Goal: Navigation & Orientation: Find specific page/section

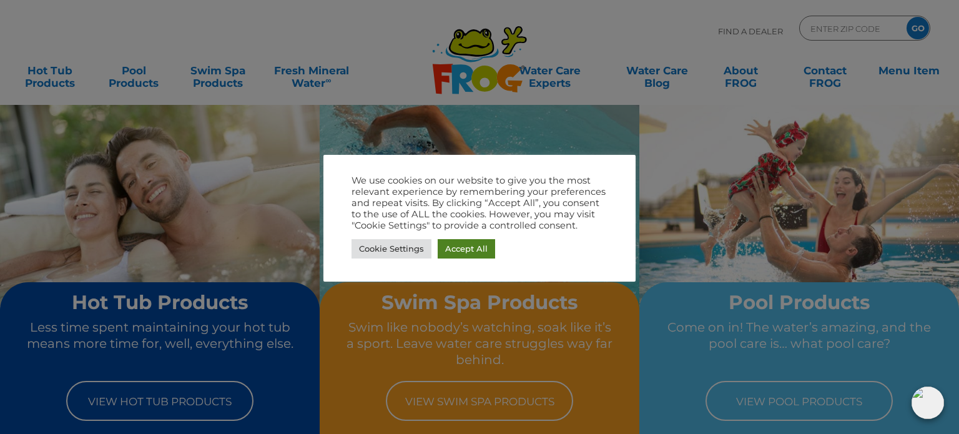
click at [452, 248] on link "Accept All" at bounding box center [466, 248] width 57 height 19
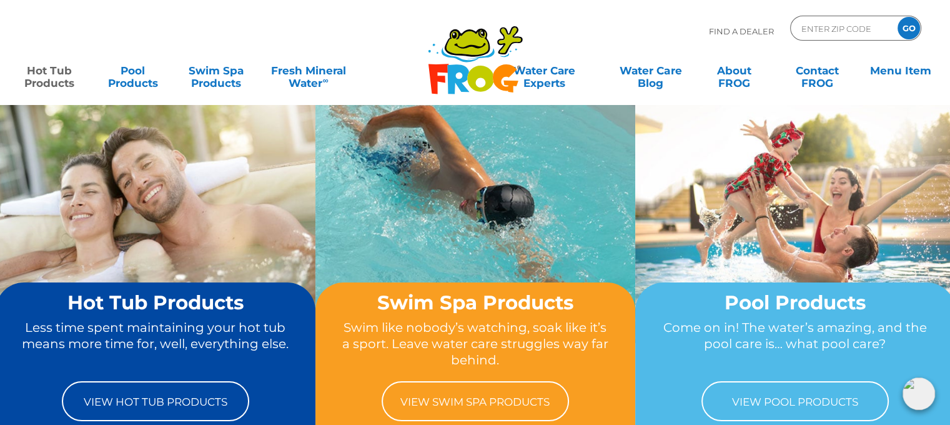
click at [30, 72] on link "Hot Tub Products" at bounding box center [49, 70] width 74 height 25
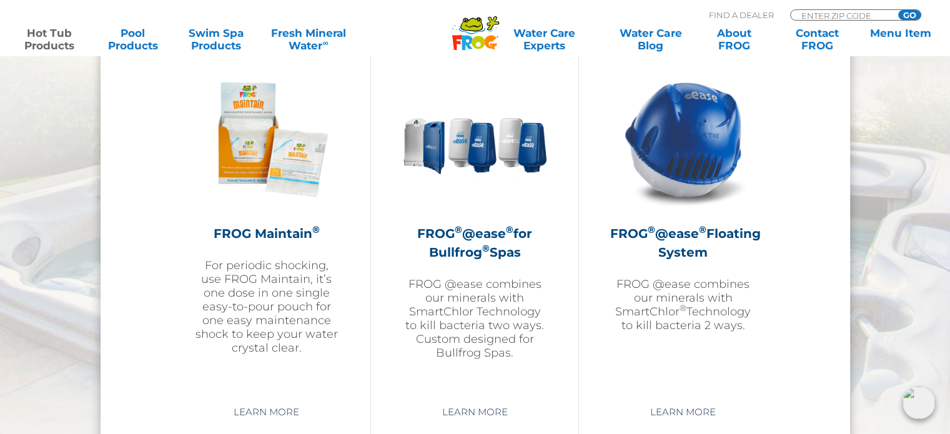
scroll to position [1437, 0]
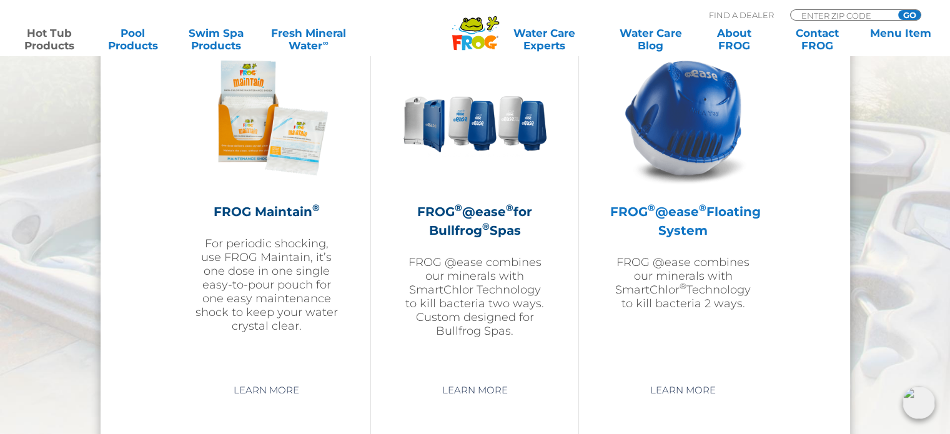
click at [690, 209] on h2 "FROG ® @ease ® Floating System" at bounding box center [683, 220] width 146 height 37
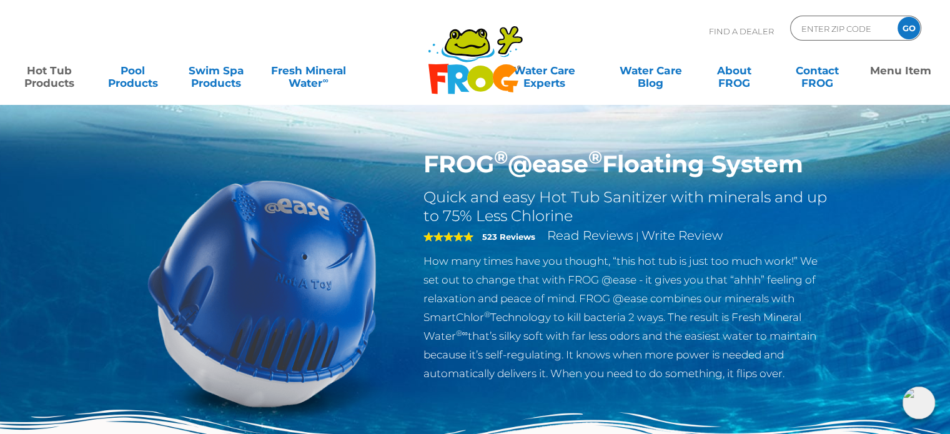
click at [910, 67] on link "Menu Item" at bounding box center [900, 70] width 74 height 25
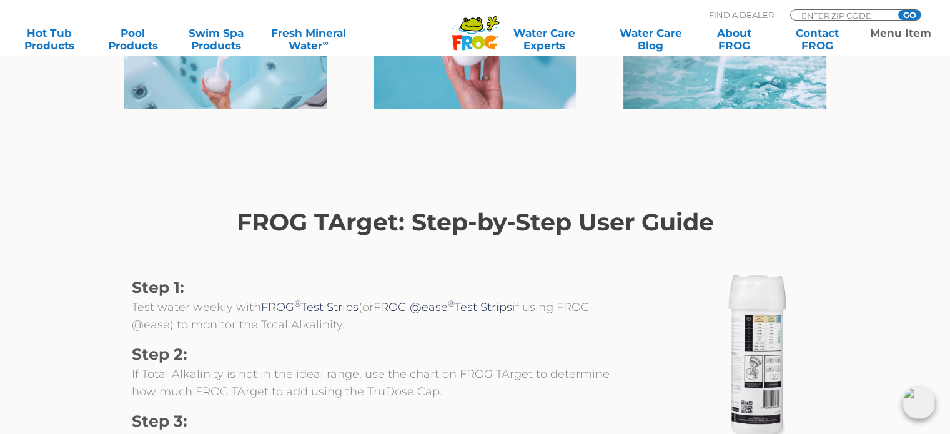
scroll to position [1239, 0]
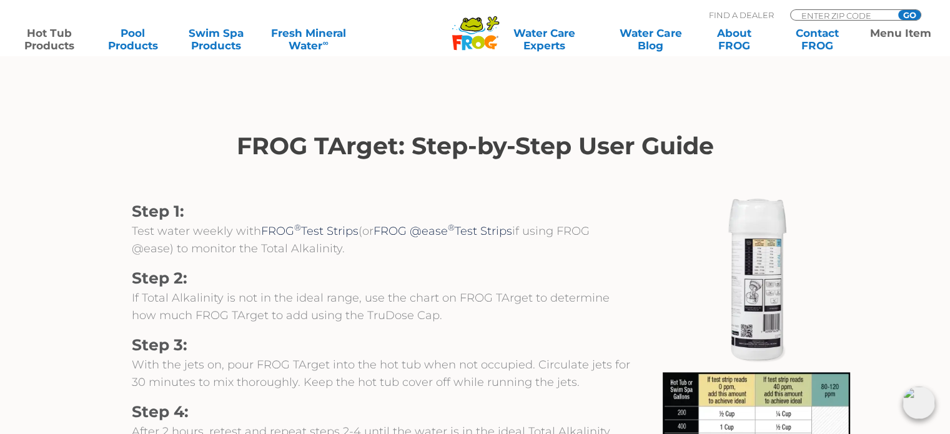
click at [35, 42] on link "Hot Tub Products" at bounding box center [49, 39] width 74 height 25
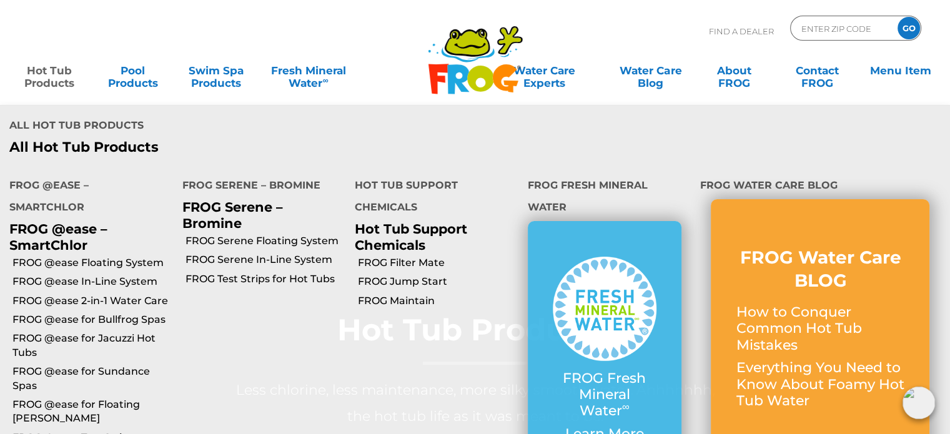
click at [51, 72] on link "Hot Tub Products" at bounding box center [49, 70] width 74 height 25
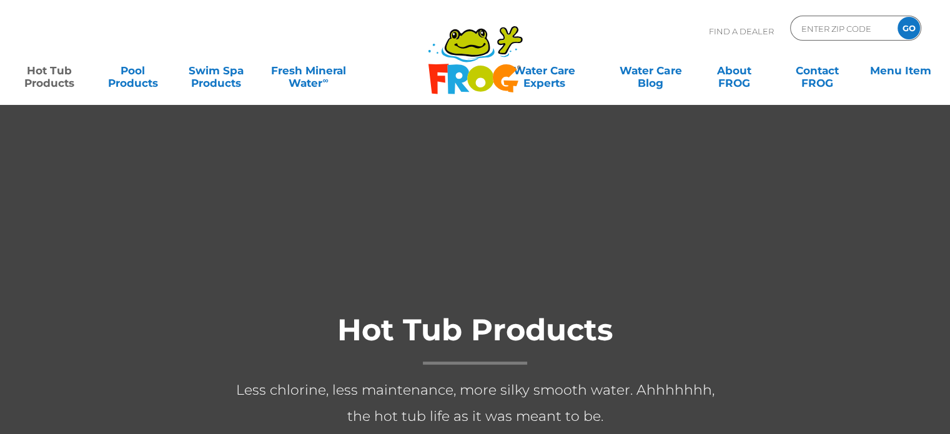
click at [51, 72] on link "Hot Tub Products" at bounding box center [49, 70] width 74 height 25
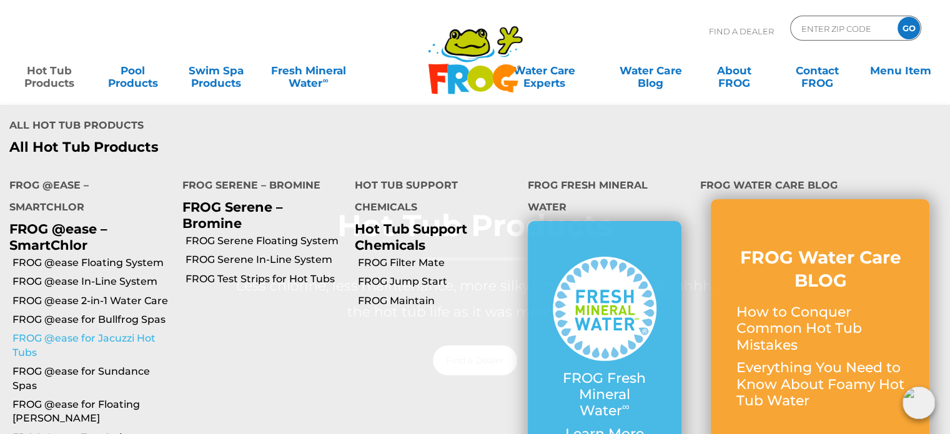
scroll to position [125, 0]
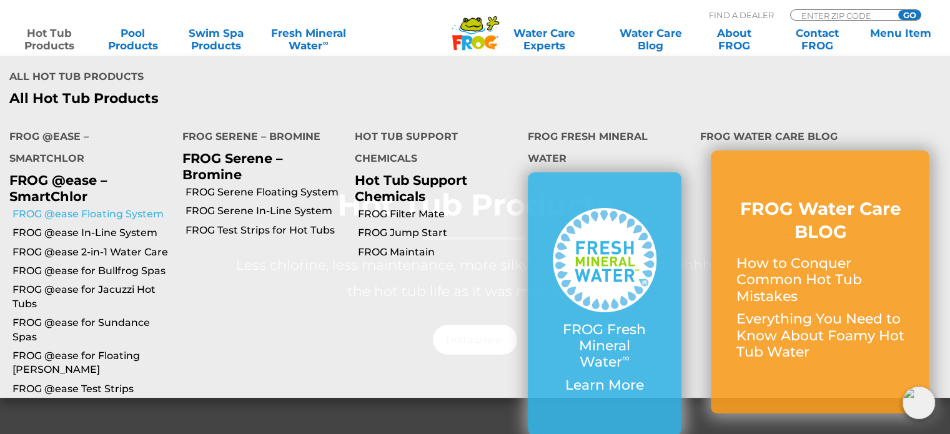
click at [104, 211] on link "FROG @ease Floating System" at bounding box center [92, 214] width 161 height 14
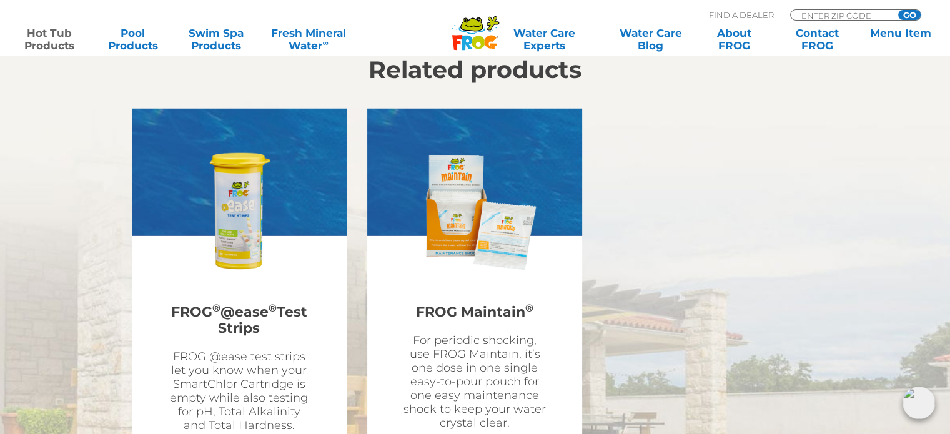
scroll to position [3561, 0]
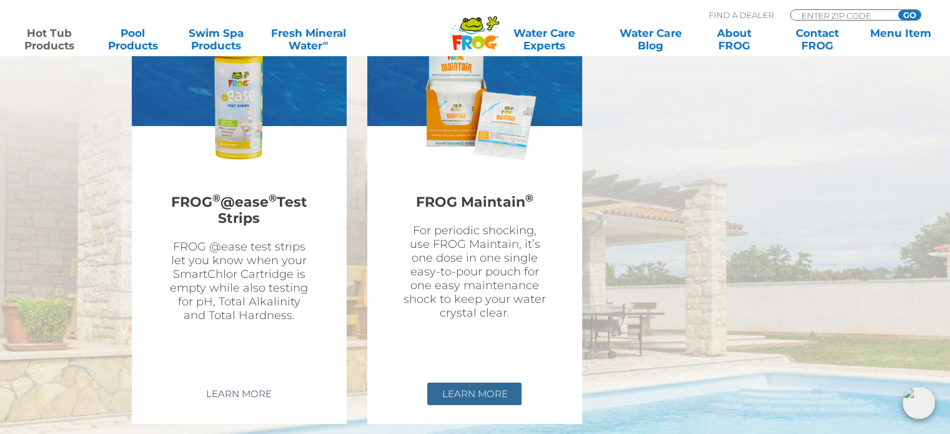
click at [467, 383] on link "Learn More" at bounding box center [474, 394] width 94 height 22
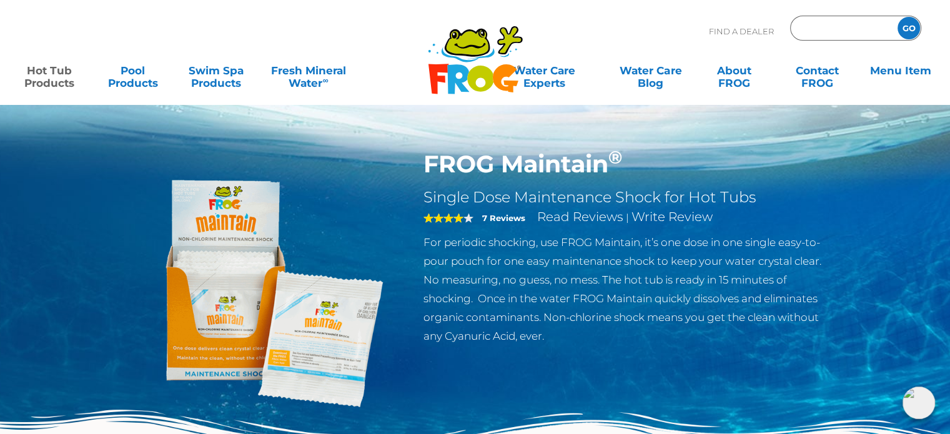
click at [848, 29] on input "Zip Code Form" at bounding box center [842, 28] width 84 height 18
type input "40245"
click at [903, 31] on input "GO" at bounding box center [909, 28] width 22 height 22
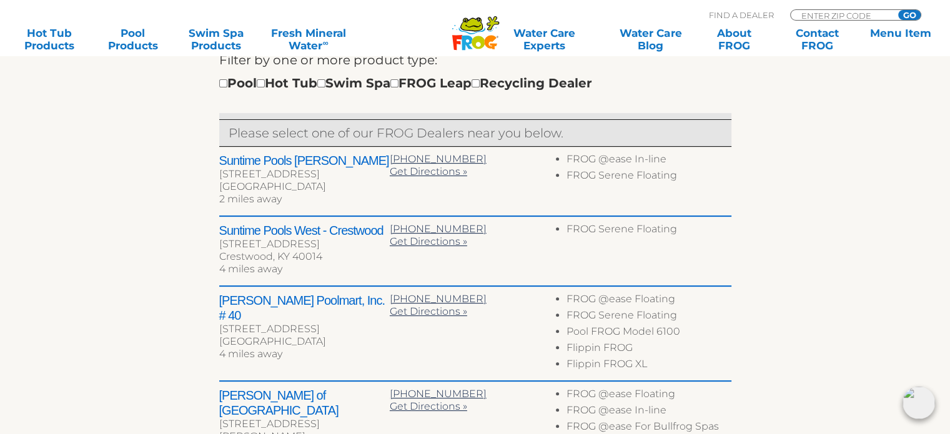
scroll to position [437, 0]
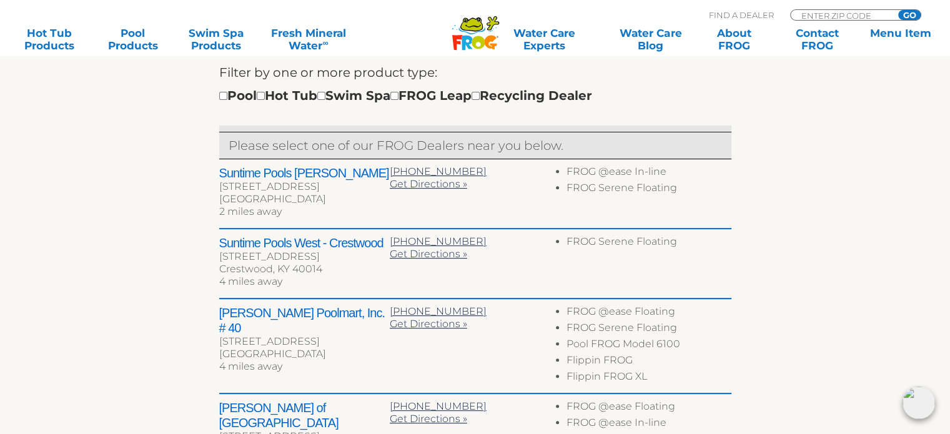
click at [362, 171] on h2 "Suntime Pools [PERSON_NAME]" at bounding box center [304, 173] width 171 height 15
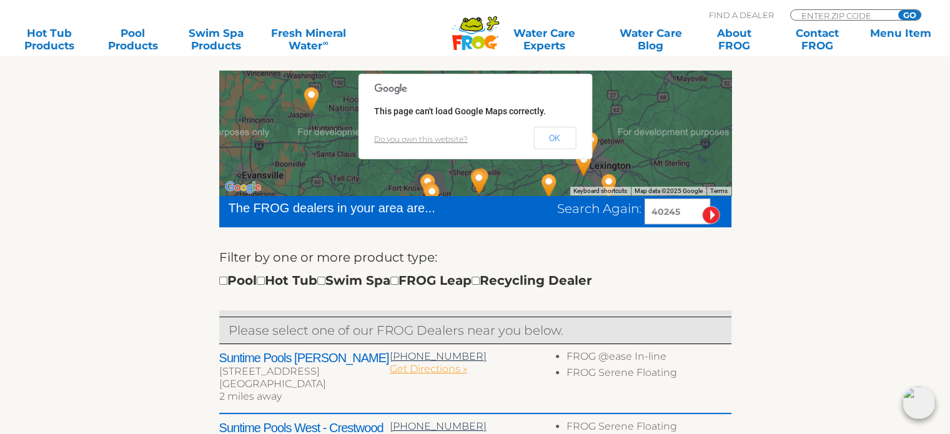
scroll to position [250, 0]
